Goal: Check status

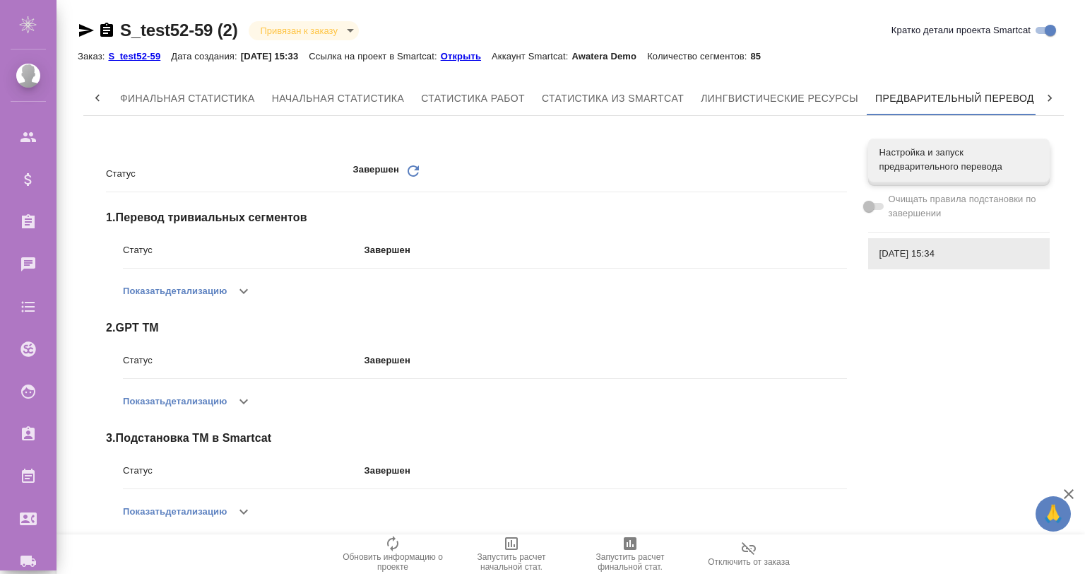
scroll to position [0, 6]
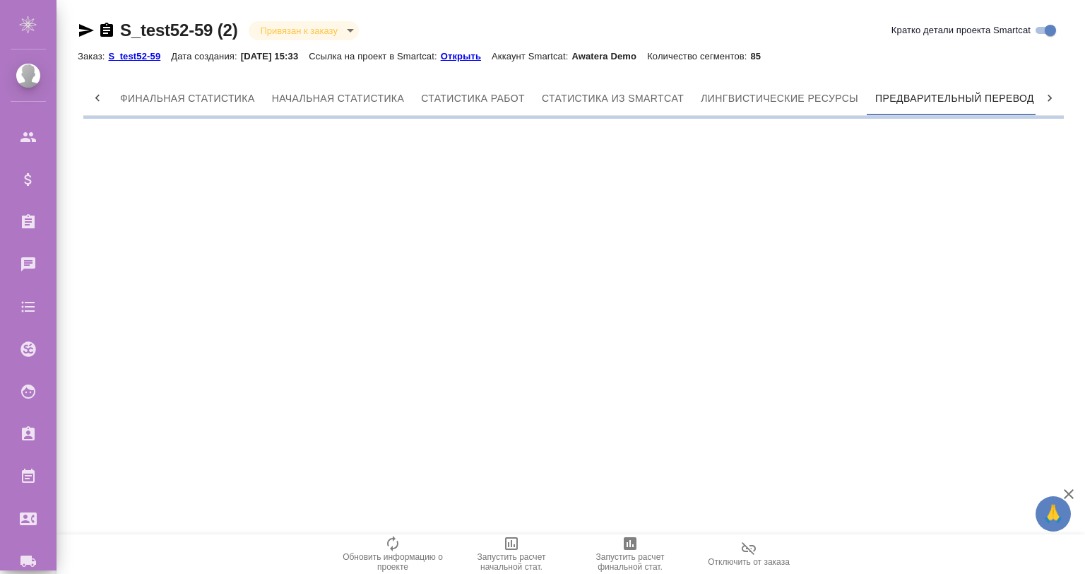
scroll to position [0, 6]
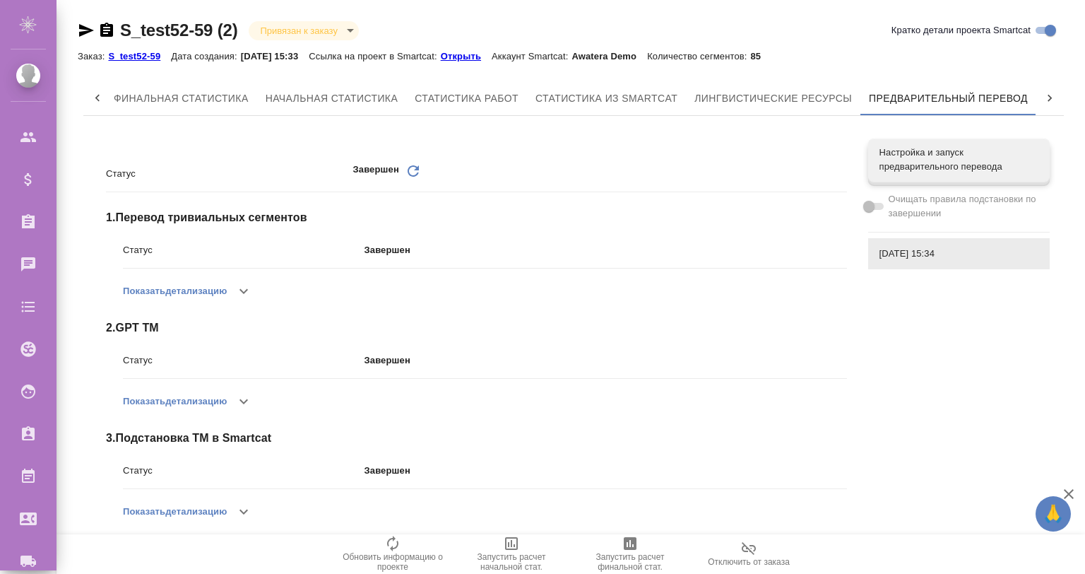
click at [405, 165] on icon "Обновить" at bounding box center [413, 170] width 17 height 17
click at [413, 167] on icon "Обновить" at bounding box center [413, 170] width 17 height 17
click at [927, 367] on div "Статус Завершен Обновить 1 . Перевод тривиальных сегментов Статус Завершен Пока…" at bounding box center [573, 455] width 980 height 656
click at [894, 258] on span "[DATE] 15:34" at bounding box center [958, 254] width 159 height 14
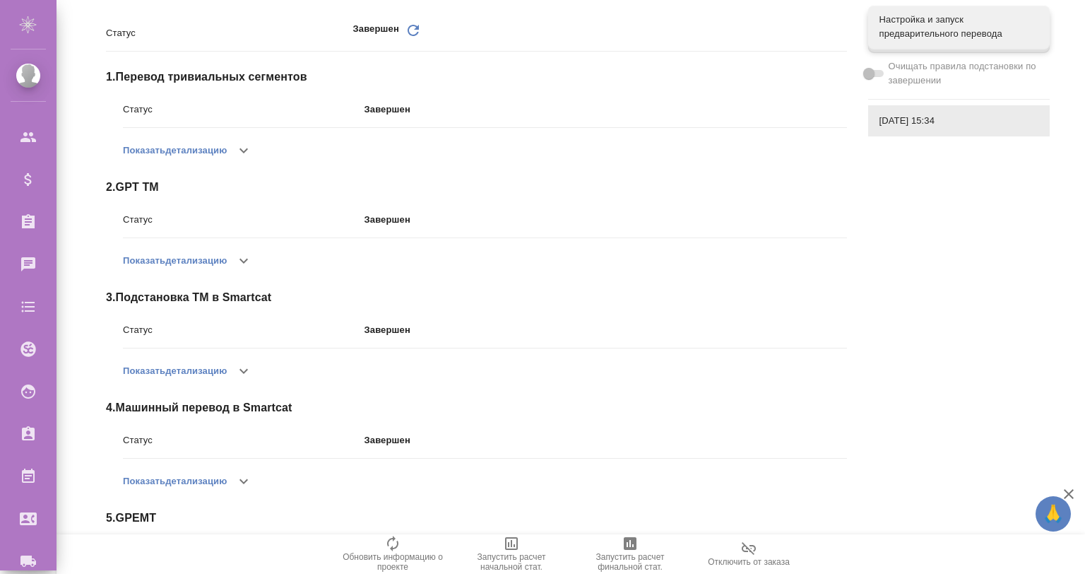
scroll to position [234, 0]
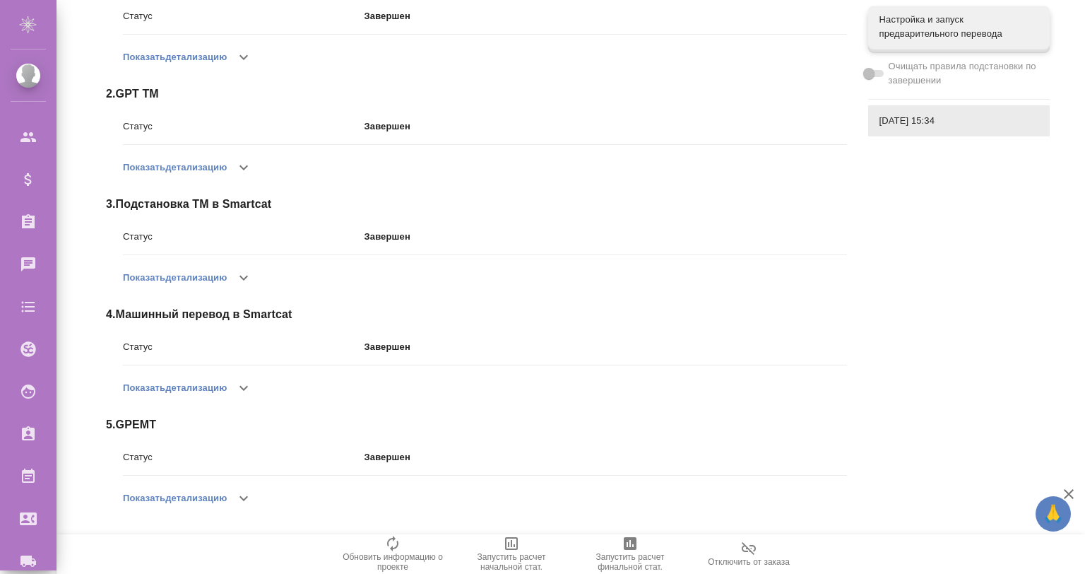
click at [243, 492] on icon "button" at bounding box center [243, 498] width 17 height 17
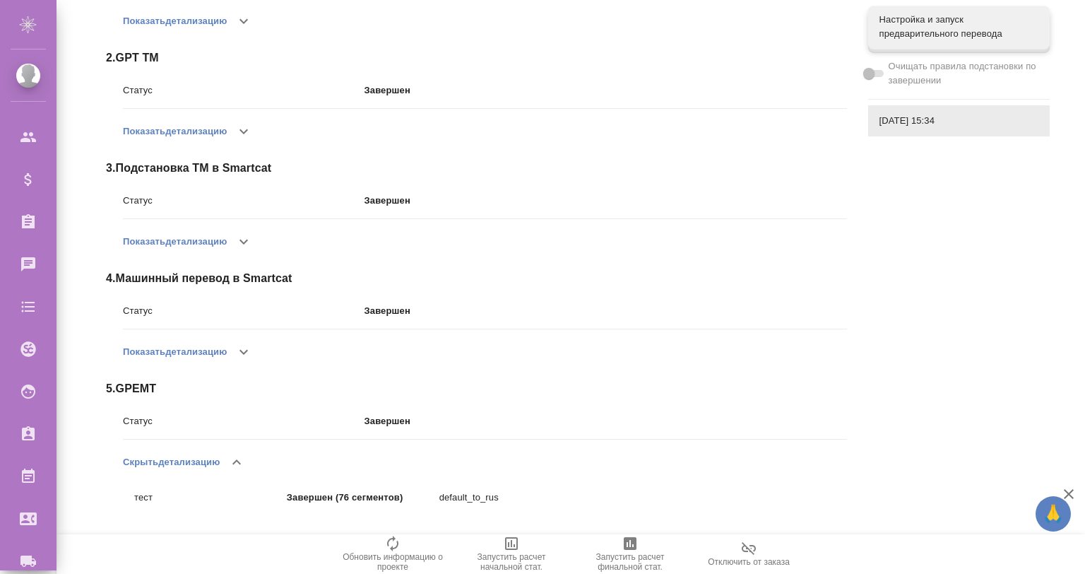
click at [235, 458] on icon "button" at bounding box center [236, 461] width 17 height 17
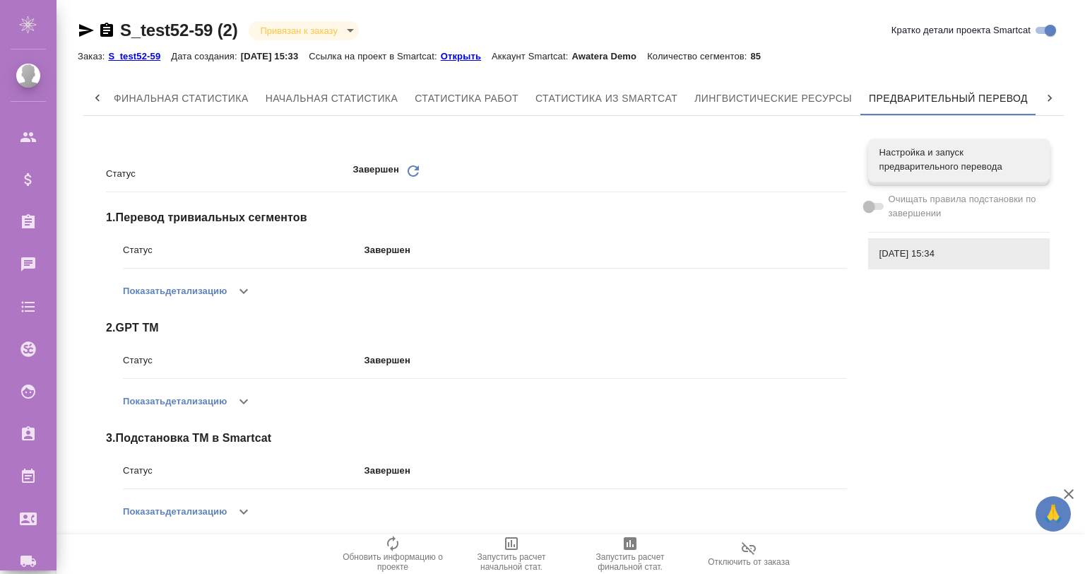
scroll to position [0, 0]
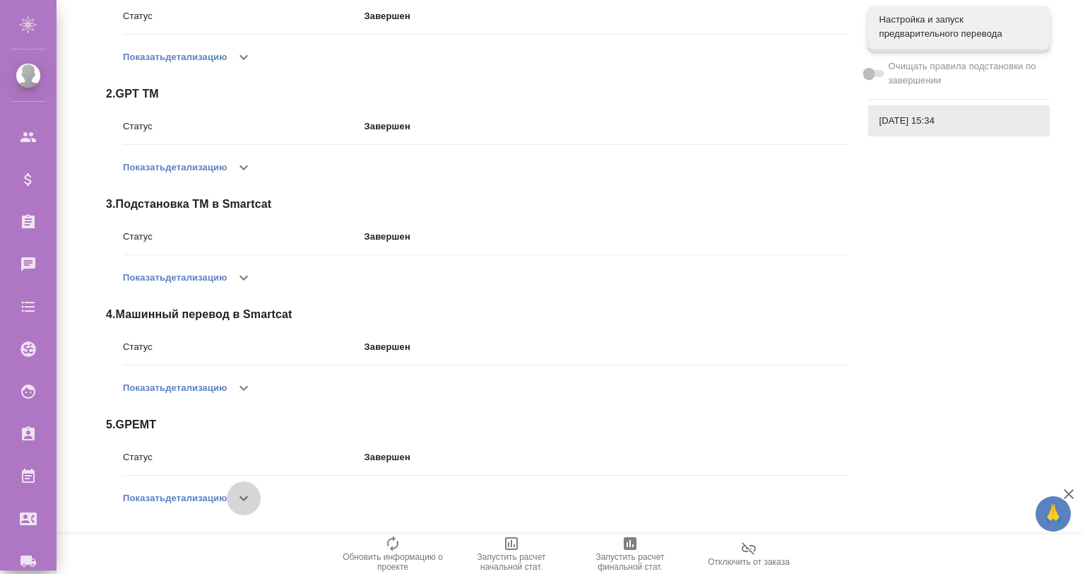
click at [251, 497] on icon "button" at bounding box center [243, 498] width 17 height 17
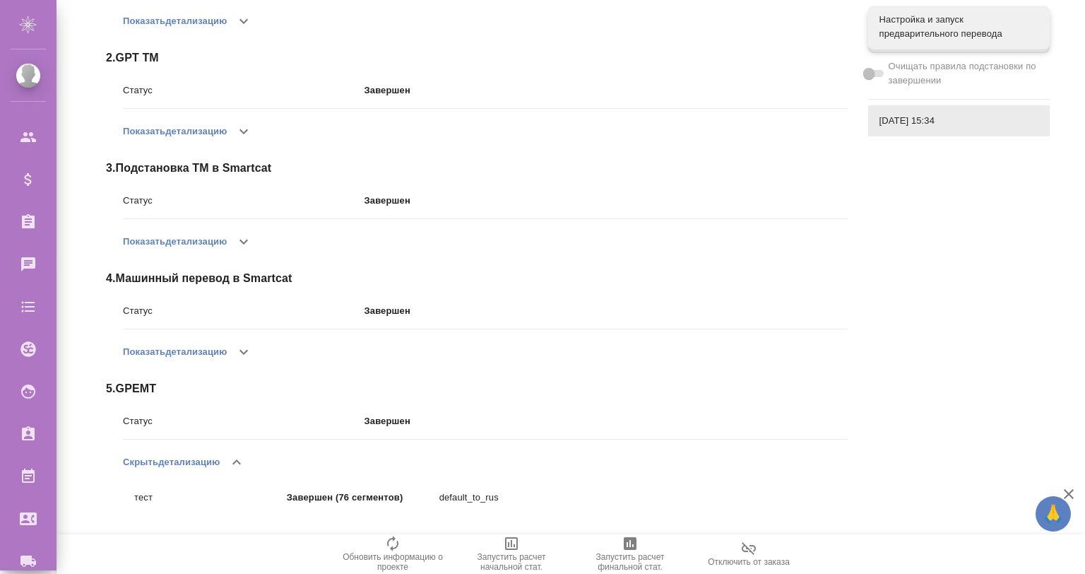
click at [232, 465] on icon "button" at bounding box center [236, 461] width 17 height 17
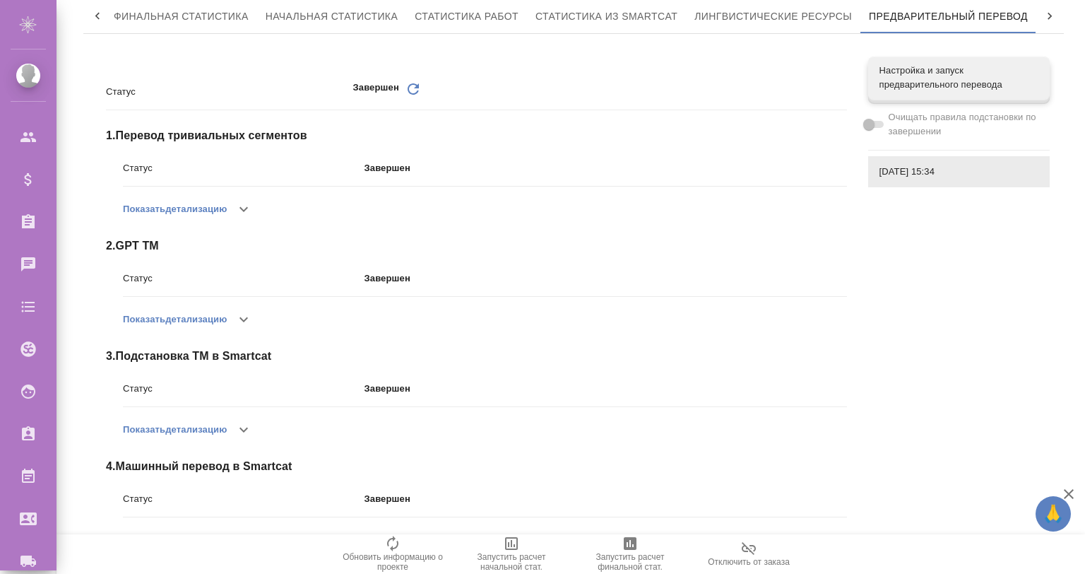
scroll to position [0, 0]
